Goal: Task Accomplishment & Management: Use online tool/utility

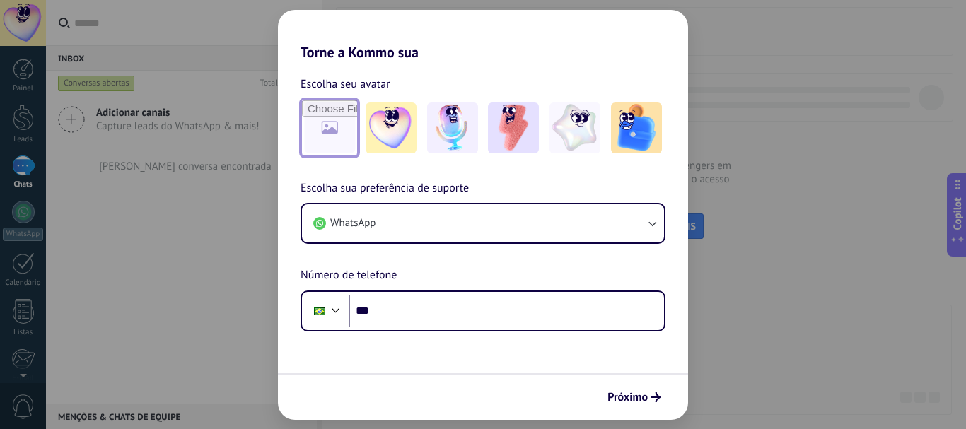
click at [330, 132] on input "file" at bounding box center [329, 127] width 55 height 55
click at [520, 125] on img at bounding box center [513, 128] width 51 height 51
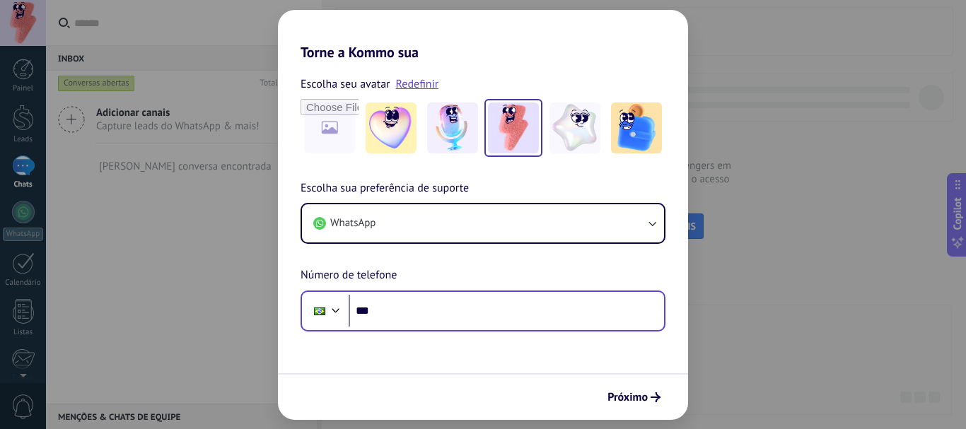
click at [430, 328] on div "Phone ***" at bounding box center [482, 311] width 365 height 41
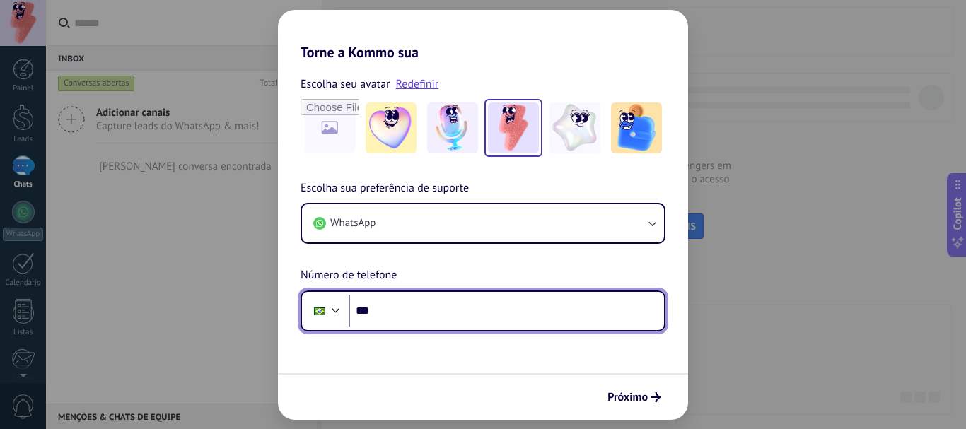
click at [423, 307] on input "***" at bounding box center [506, 311] width 315 height 33
type input "**********"
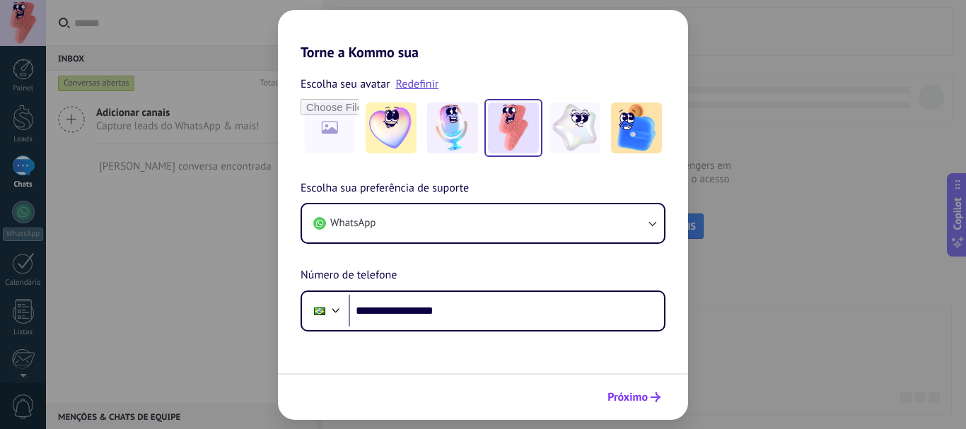
click at [646, 393] on span "Próximo" at bounding box center [627, 397] width 40 height 10
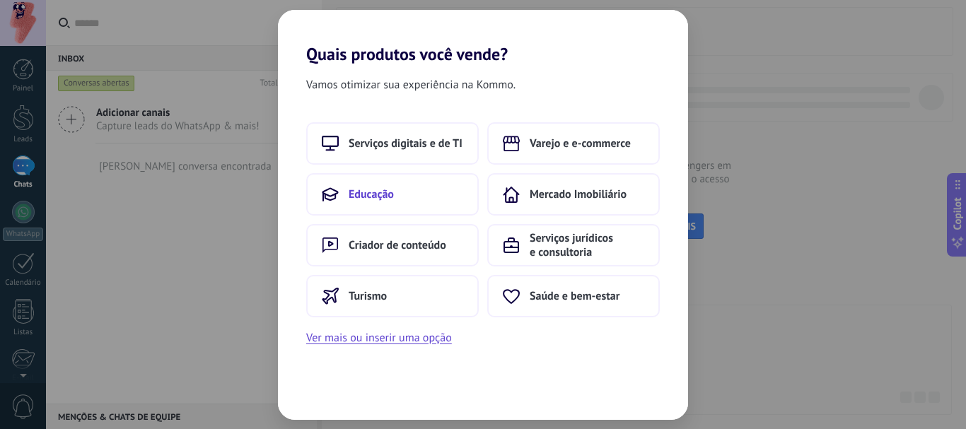
click at [424, 199] on button "Educação" at bounding box center [392, 194] width 173 height 42
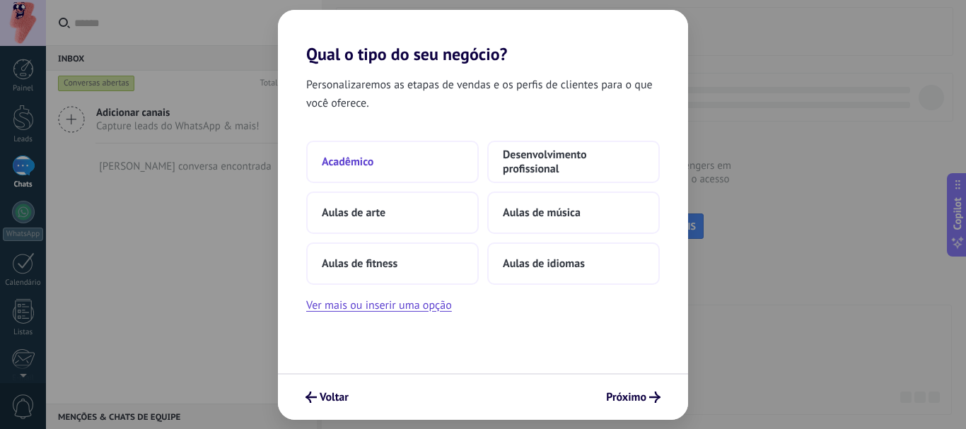
click at [414, 167] on button "Acadêmico" at bounding box center [392, 162] width 173 height 42
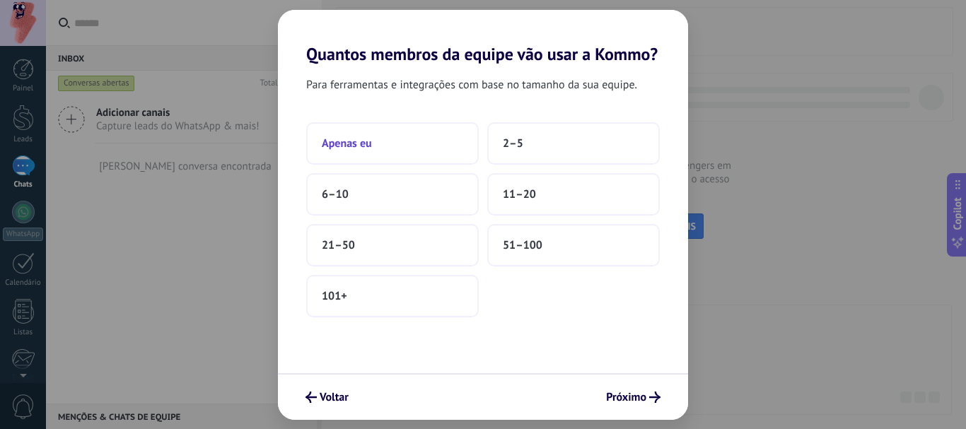
click at [356, 146] on span "Apenas eu" at bounding box center [347, 143] width 50 height 14
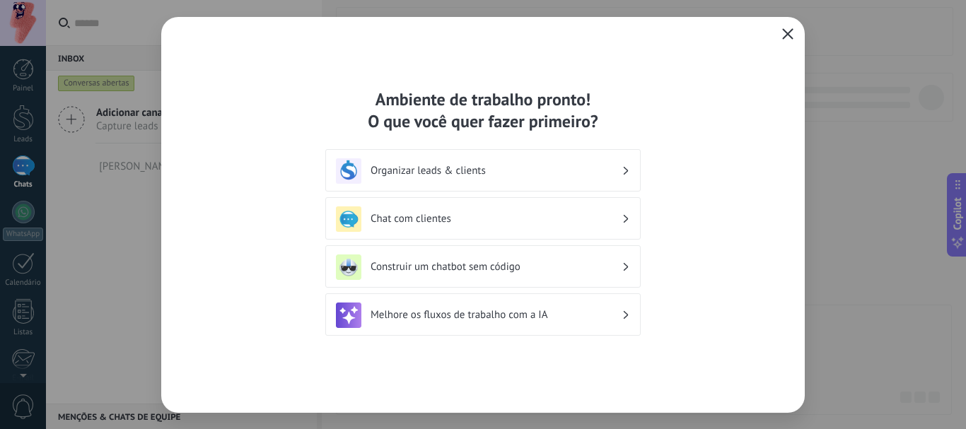
click at [787, 38] on icon "button" at bounding box center [787, 33] width 11 height 11
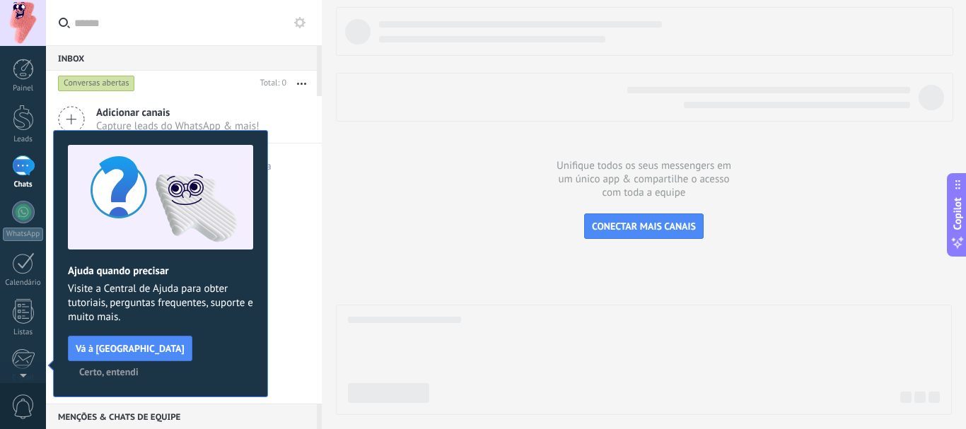
click at [301, 173] on div "[PERSON_NAME] conversa encontrada" at bounding box center [184, 166] width 276 height 45
click at [139, 367] on span "Certo, entendi" at bounding box center [108, 372] width 59 height 10
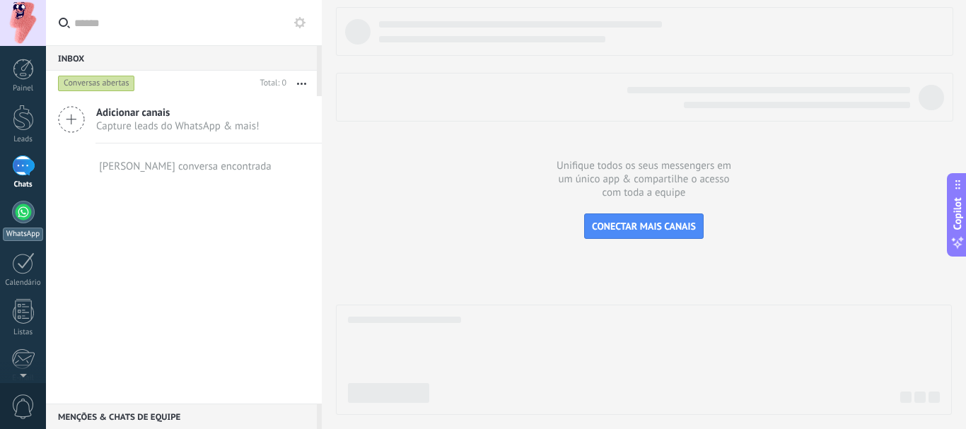
click at [23, 213] on div at bounding box center [23, 212] width 23 height 23
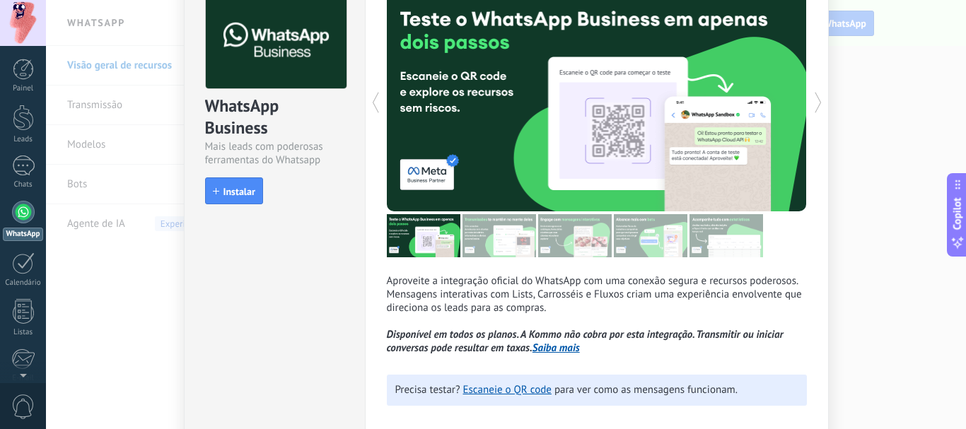
scroll to position [7, 0]
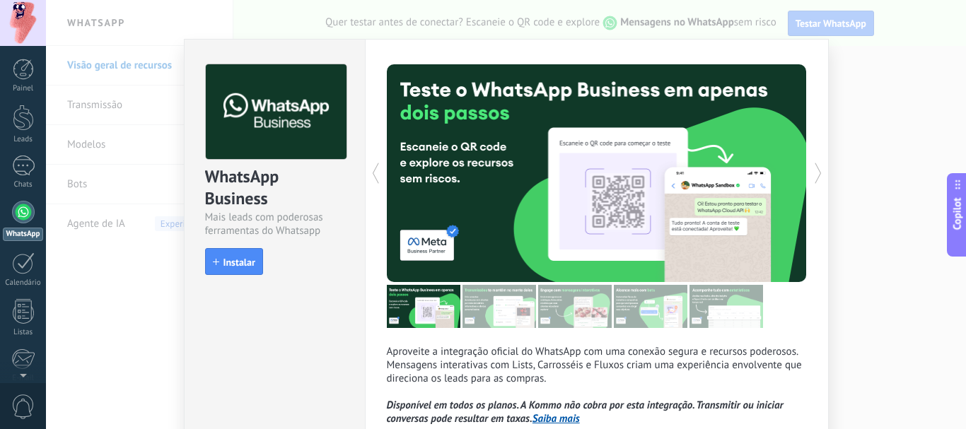
click at [885, 66] on div "WhatsApp Business Mais leads com poderosas ferramentas do Whatsapp install Inst…" at bounding box center [506, 214] width 920 height 429
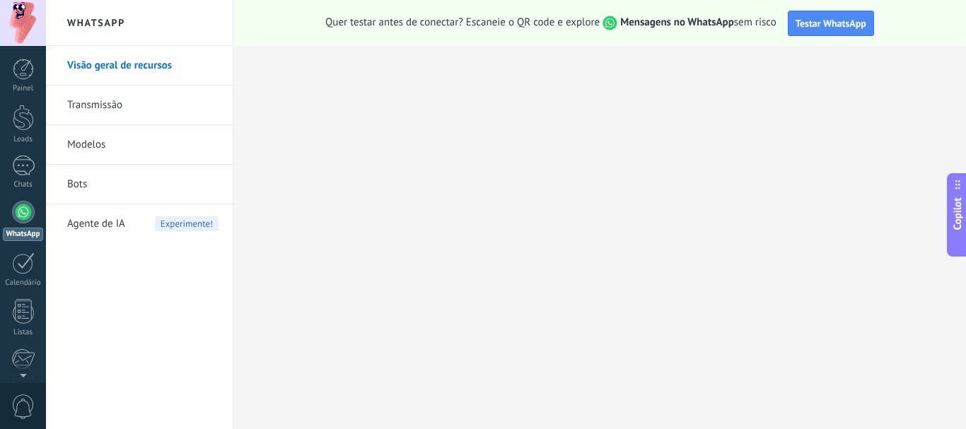
scroll to position [0, 0]
click at [29, 169] on div at bounding box center [23, 166] width 23 height 21
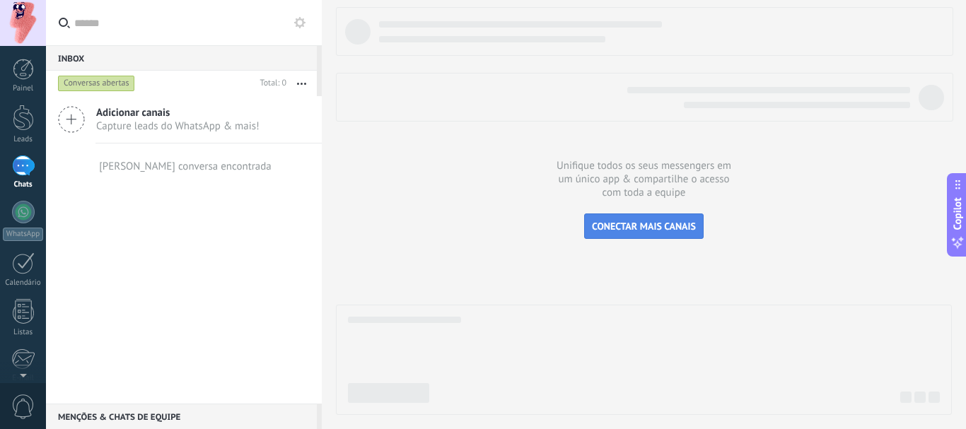
click at [590, 235] on button "CONECTAR MAIS CANAIS" at bounding box center [643, 226] width 119 height 25
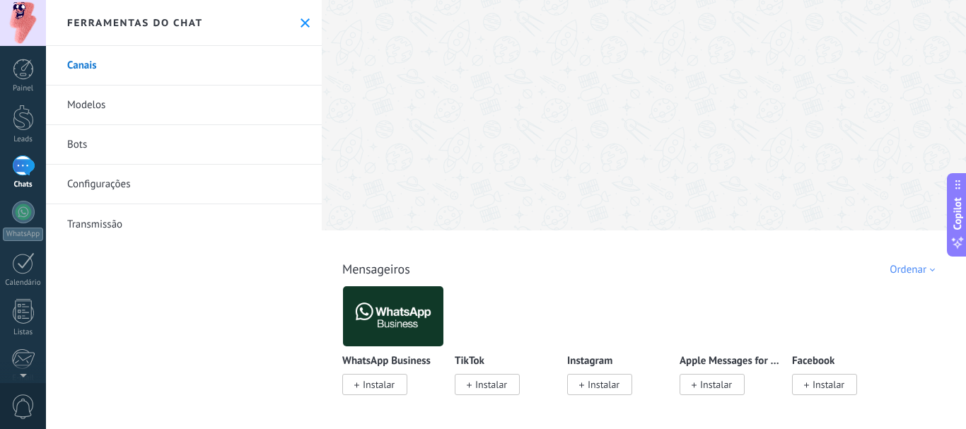
scroll to position [141, 0]
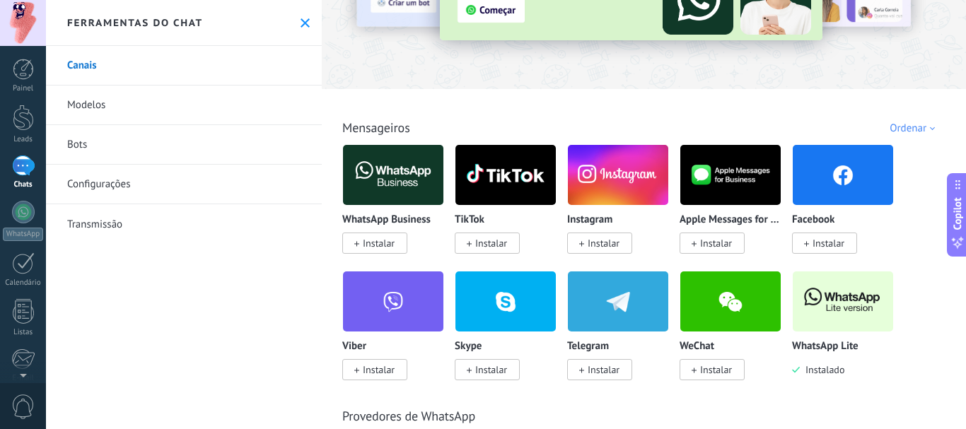
click at [804, 295] on img at bounding box center [843, 301] width 100 height 69
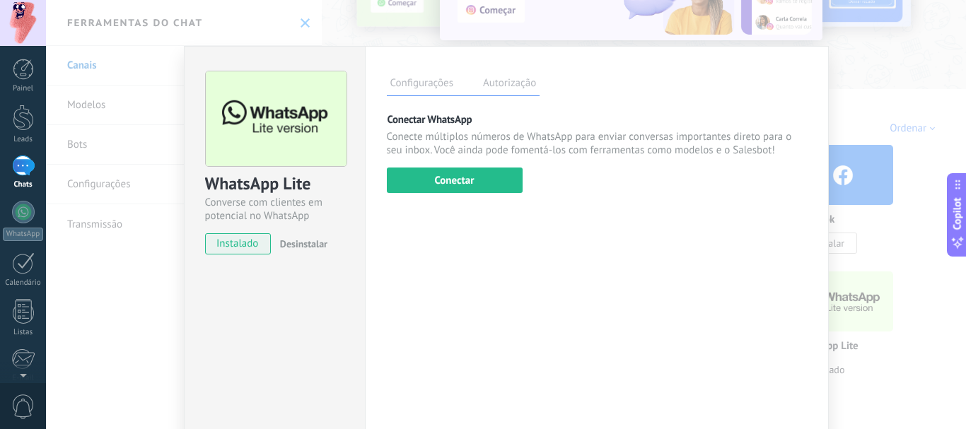
click at [870, 380] on div "WhatsApp Lite Converse com clientes em potencial no WhatsApp instalado Desinsta…" at bounding box center [506, 214] width 920 height 429
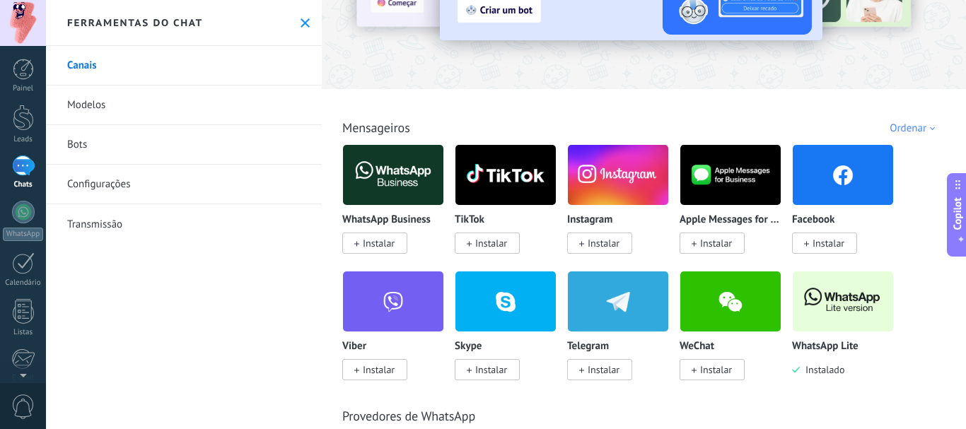
click at [827, 315] on img at bounding box center [843, 301] width 100 height 69
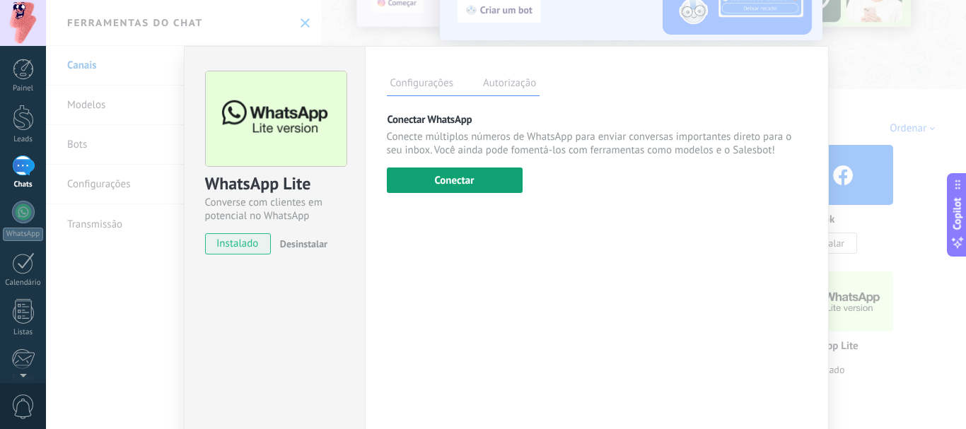
click at [472, 176] on button "Conectar" at bounding box center [455, 180] width 136 height 25
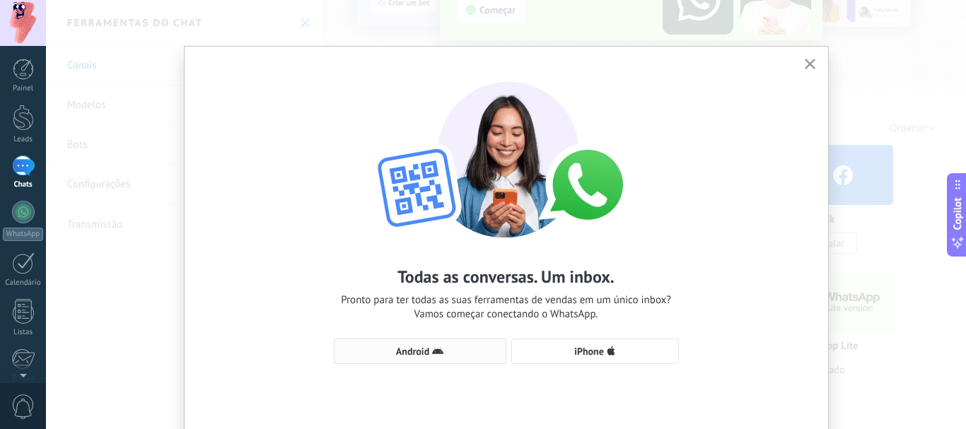
click at [466, 349] on span "Android" at bounding box center [419, 351] width 157 height 11
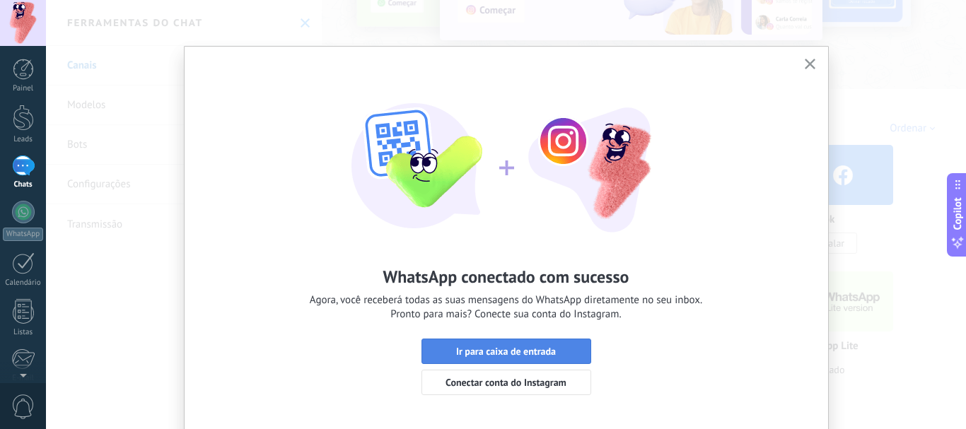
click at [560, 346] on button "Ir para caixa de entrada" at bounding box center [506, 351] width 170 height 25
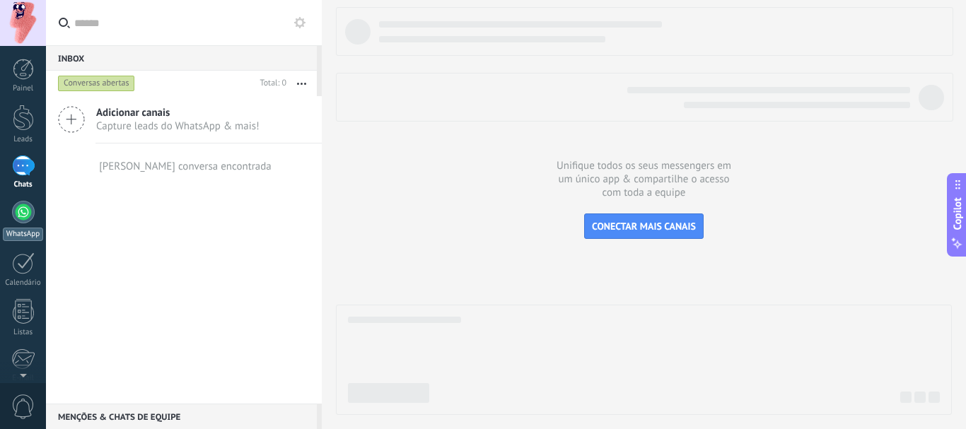
click at [28, 218] on div at bounding box center [23, 212] width 23 height 23
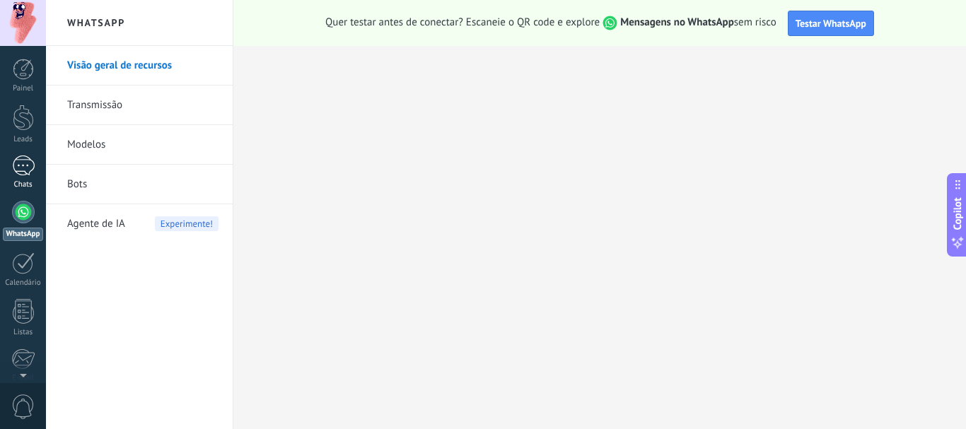
click at [19, 177] on link "Chats" at bounding box center [23, 173] width 46 height 34
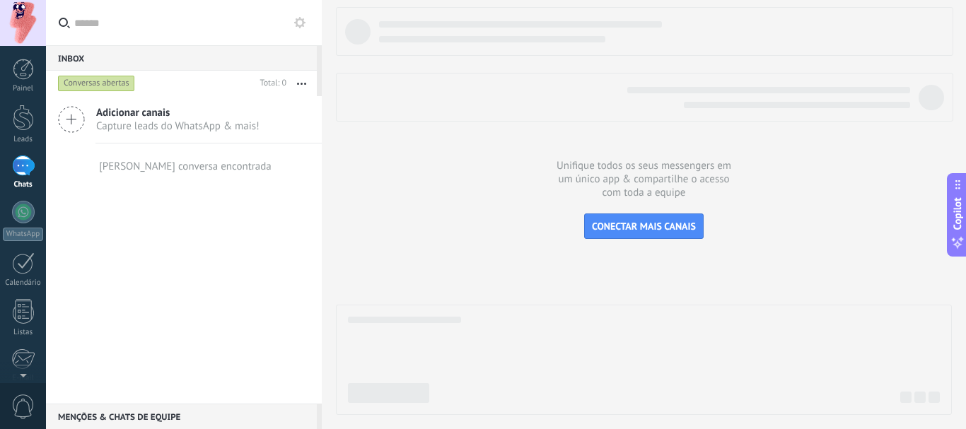
click at [76, 123] on icon at bounding box center [71, 119] width 27 height 27
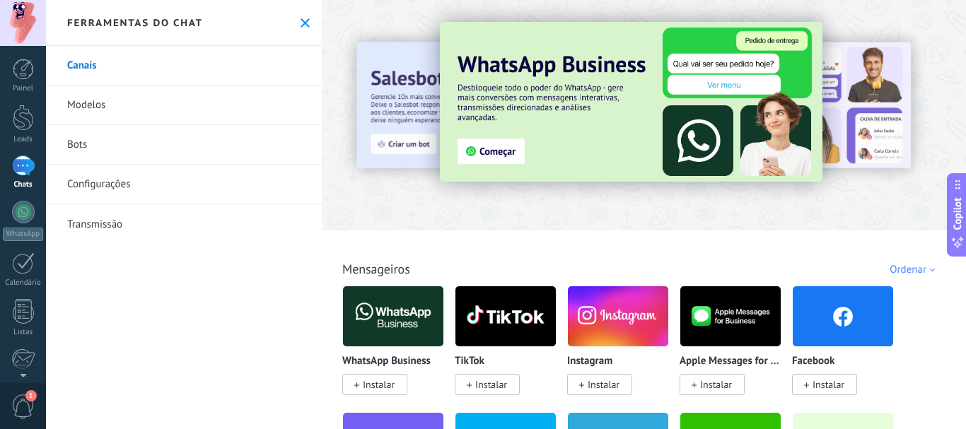
scroll to position [71, 0]
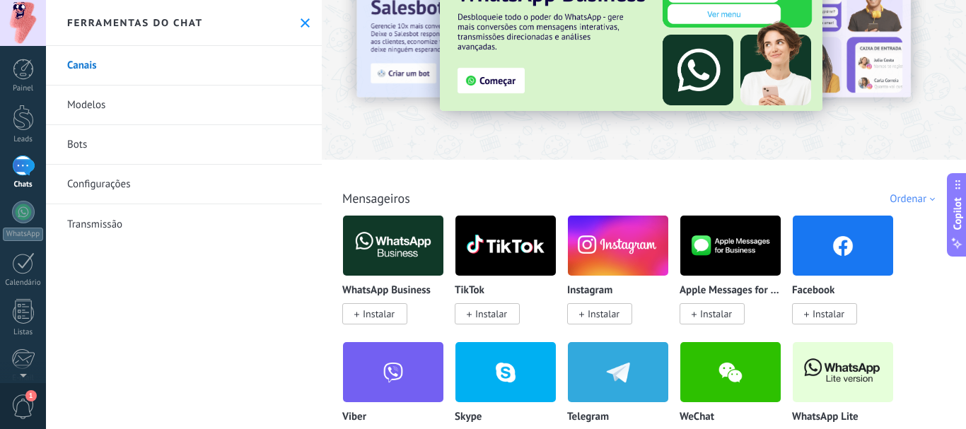
click at [849, 396] on img at bounding box center [843, 372] width 100 height 69
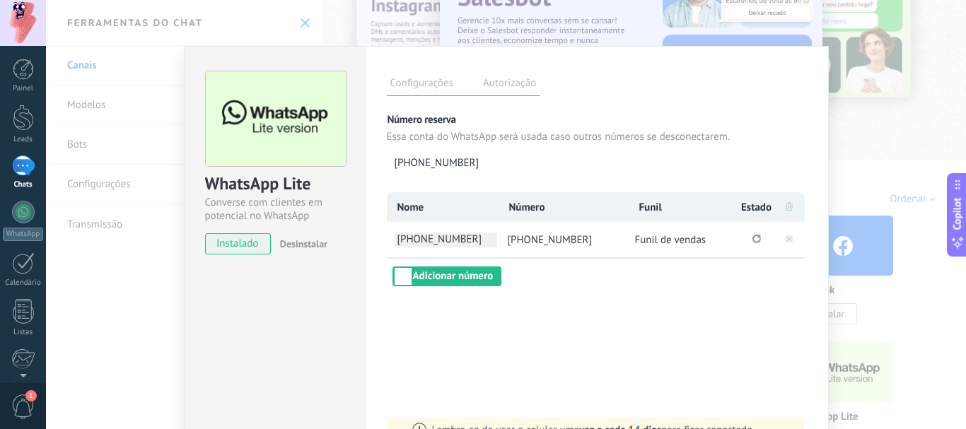
click at [466, 243] on span "[PHONE_NUMBER]" at bounding box center [446, 240] width 103 height 15
click at [576, 286] on div "**********" at bounding box center [597, 239] width 420 height 94
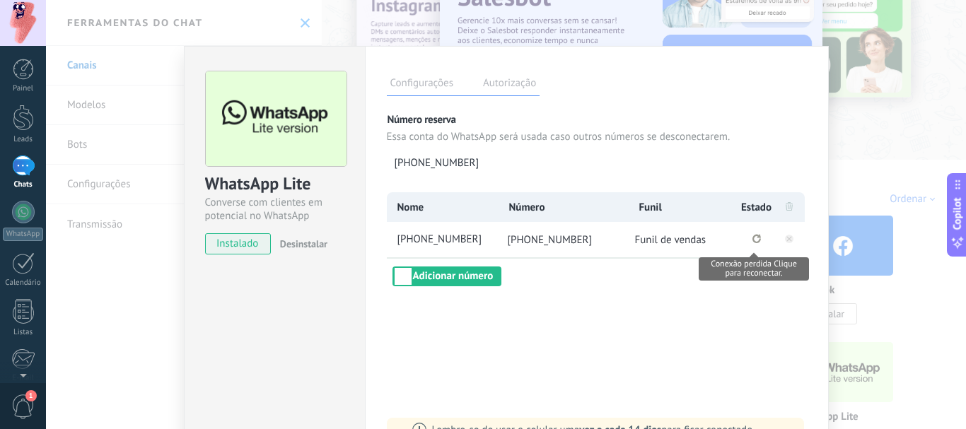
click at [752, 245] on button "Conexão perdida Clique para reconectar." at bounding box center [756, 239] width 8 height 13
click at [785, 237] on rect at bounding box center [789, 239] width 8 height 8
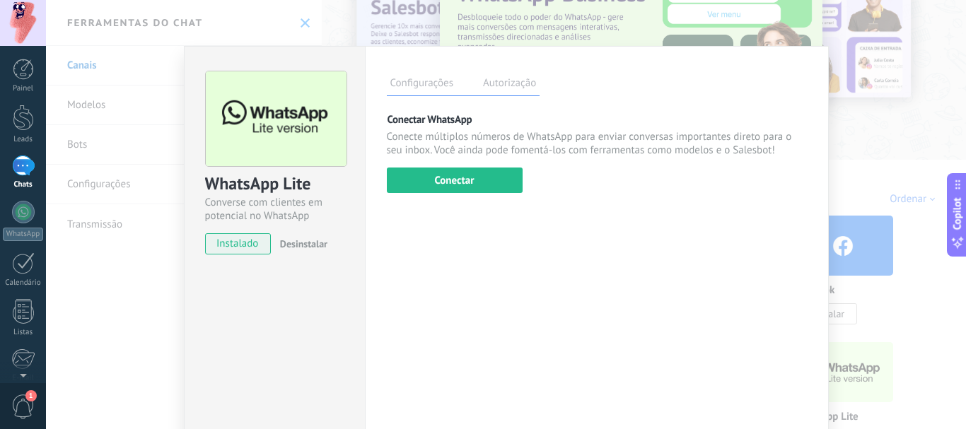
click at [849, 170] on div "WhatsApp Lite Converse com clientes em potencial no WhatsApp instalado Desinsta…" at bounding box center [506, 214] width 920 height 429
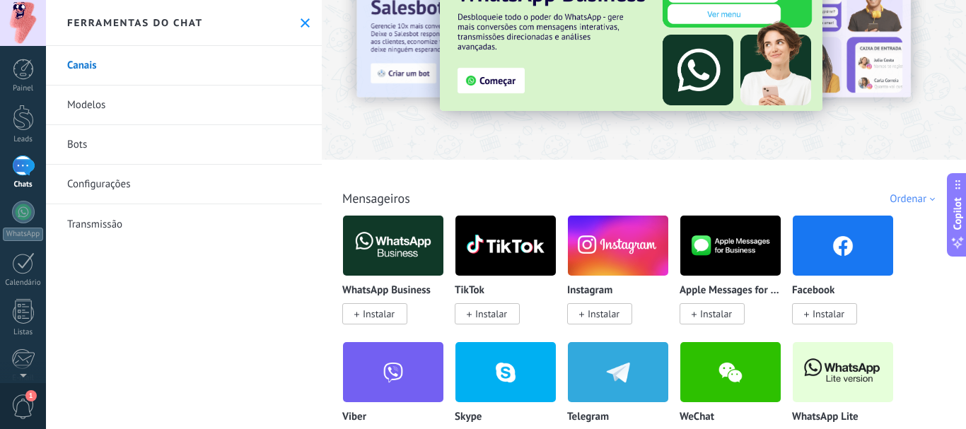
click at [859, 398] on img at bounding box center [843, 372] width 100 height 69
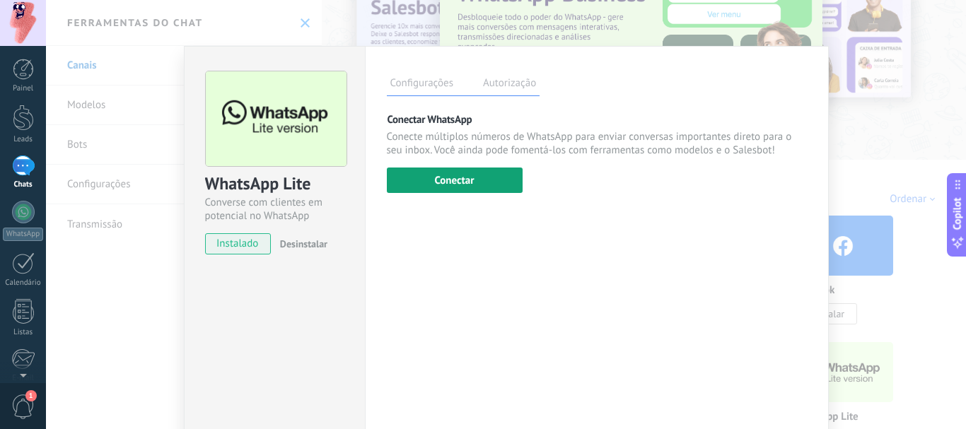
click at [428, 191] on button "Conectar" at bounding box center [455, 180] width 136 height 25
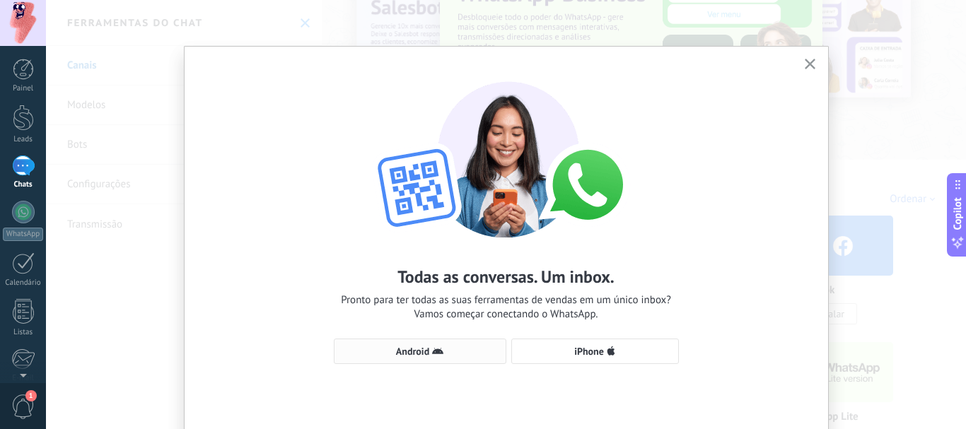
click at [462, 344] on button "Android" at bounding box center [420, 351] width 173 height 25
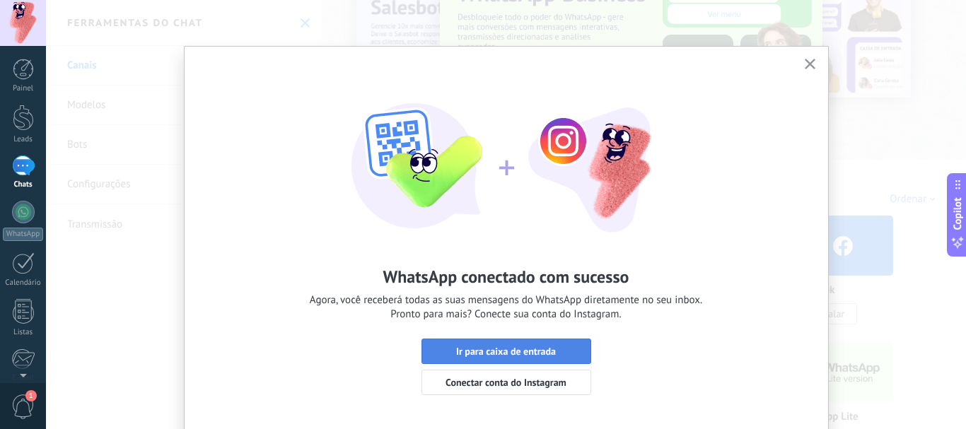
click at [464, 344] on button "Ir para caixa de entrada" at bounding box center [506, 351] width 170 height 25
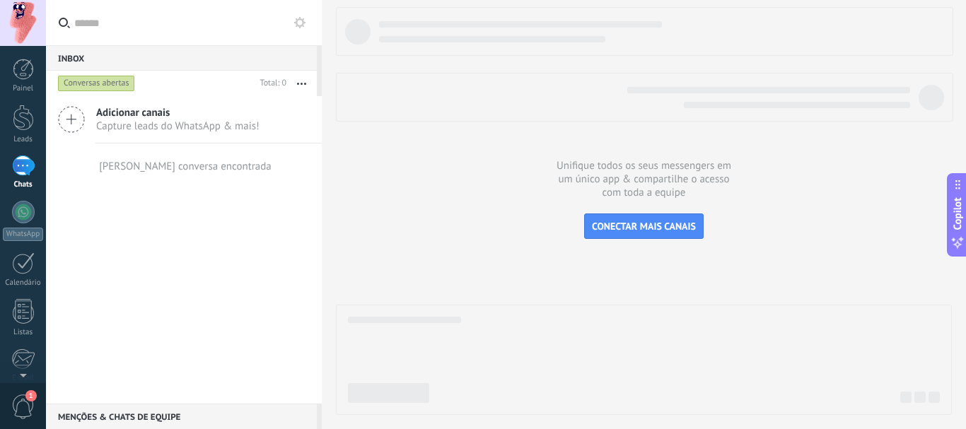
click at [75, 116] on icon at bounding box center [71, 119] width 27 height 27
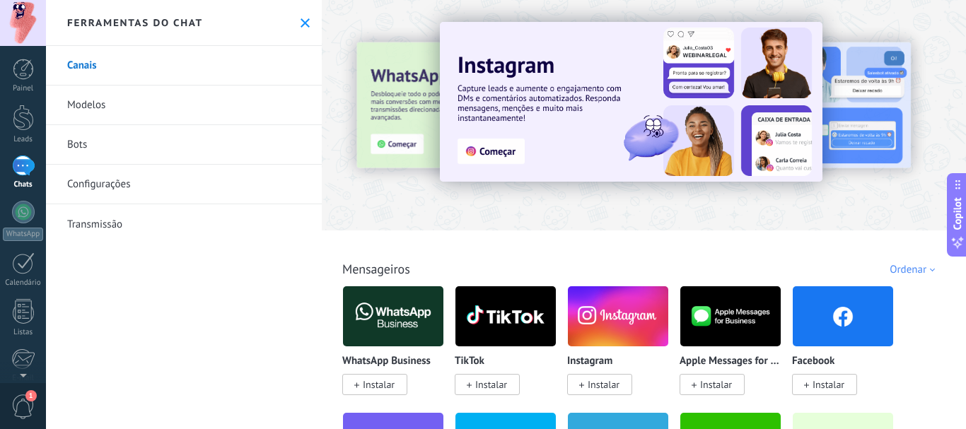
scroll to position [141, 0]
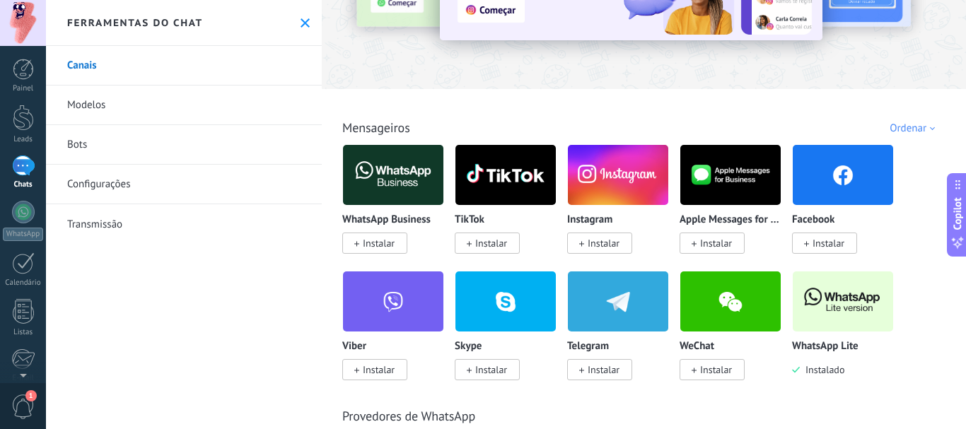
click at [833, 305] on img at bounding box center [843, 301] width 100 height 69
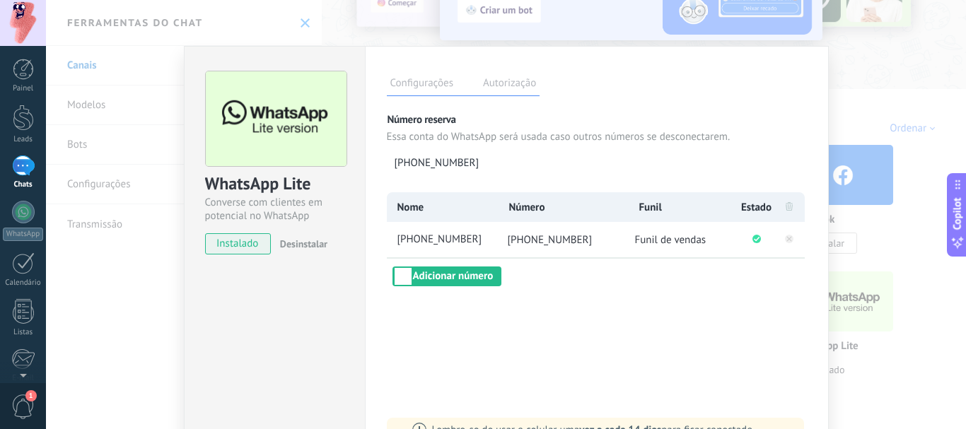
click at [891, 240] on div "WhatsApp Lite Converse com clientes em potencial no WhatsApp instalado Desinsta…" at bounding box center [506, 214] width 920 height 429
